Goal: Task Accomplishment & Management: Use online tool/utility

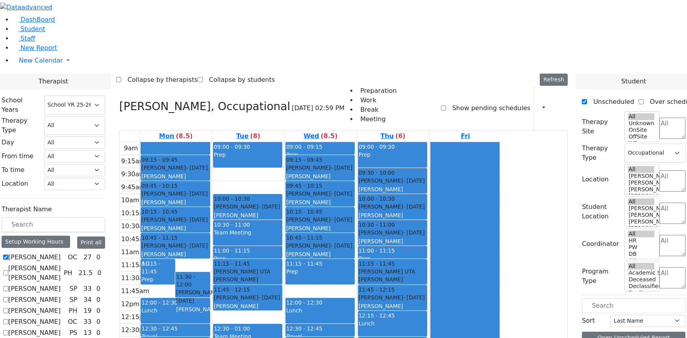
select select "212"
select select "1"
click at [27, 33] on span "Student" at bounding box center [32, 28] width 25 height 7
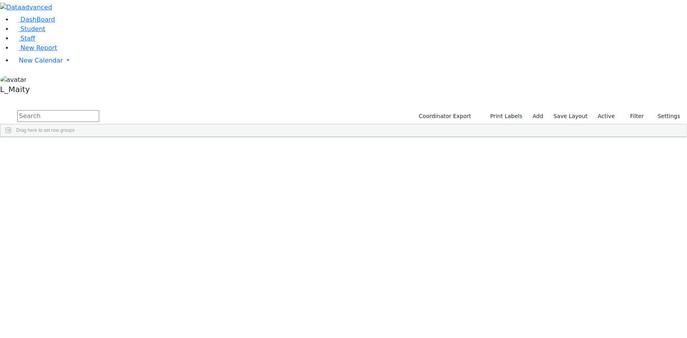
scroll to position [2720, 0]
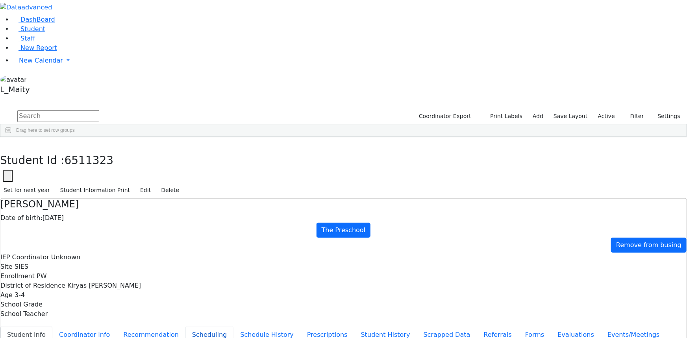
click at [185, 327] on button "Scheduling" at bounding box center [209, 335] width 48 height 17
click at [133, 184] on button "Student Information Print" at bounding box center [95, 190] width 77 height 12
click at [37, 64] on span "New Calendar" at bounding box center [41, 60] width 44 height 7
click at [41, 80] on span "Calendar" at bounding box center [31, 75] width 28 height 7
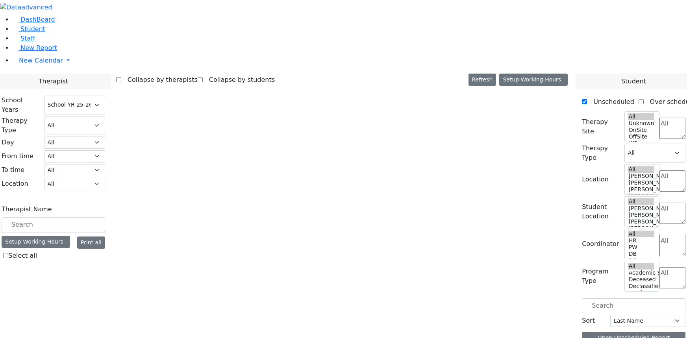
select select "212"
select select "1"
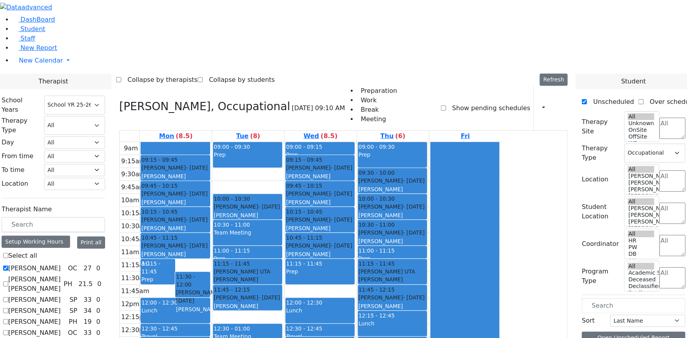
scroll to position [916, 0]
checkbox input "true"
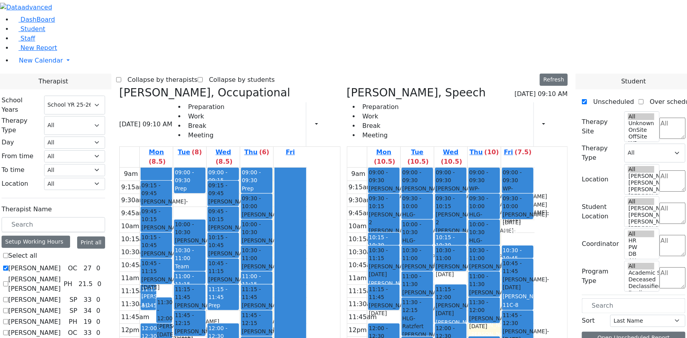
click at [119, 86] on icon at bounding box center [119, 92] width 0 height 13
select select "3"
checkbox input "false"
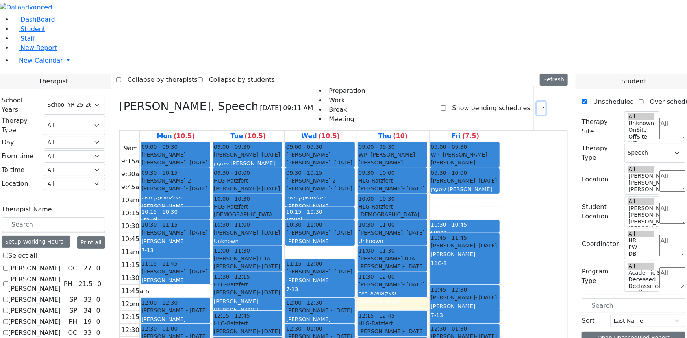
click at [539, 104] on icon "button" at bounding box center [539, 107] width 0 height 7
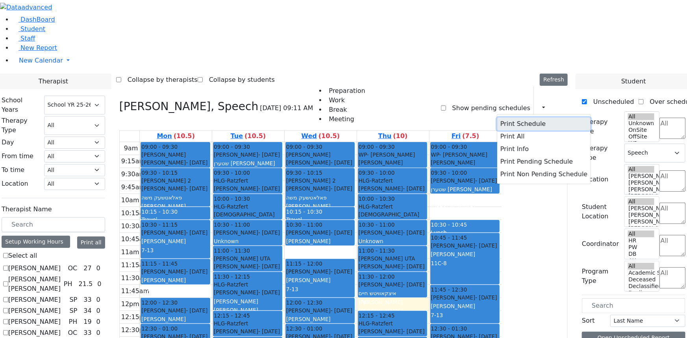
click at [509, 118] on button "Print Schedule" at bounding box center [543, 124] width 93 height 13
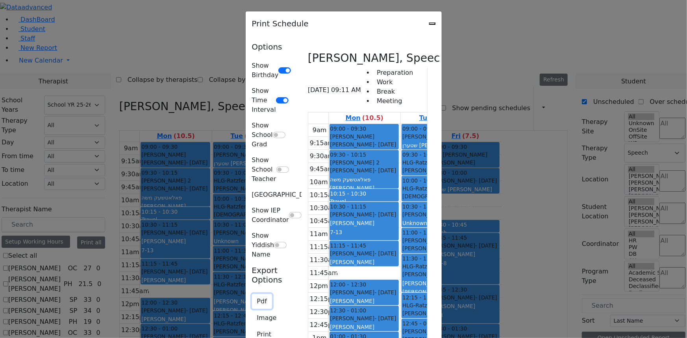
click at [252, 294] on button "Pdf" at bounding box center [262, 301] width 20 height 15
